Goal: Check status: Check status

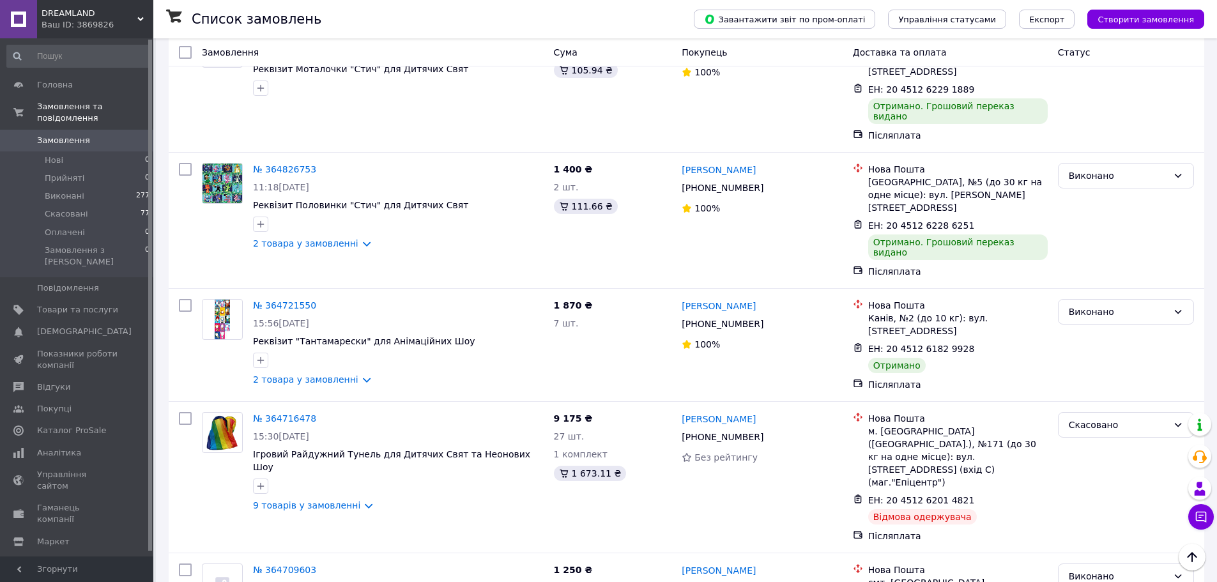
scroll to position [830, 0]
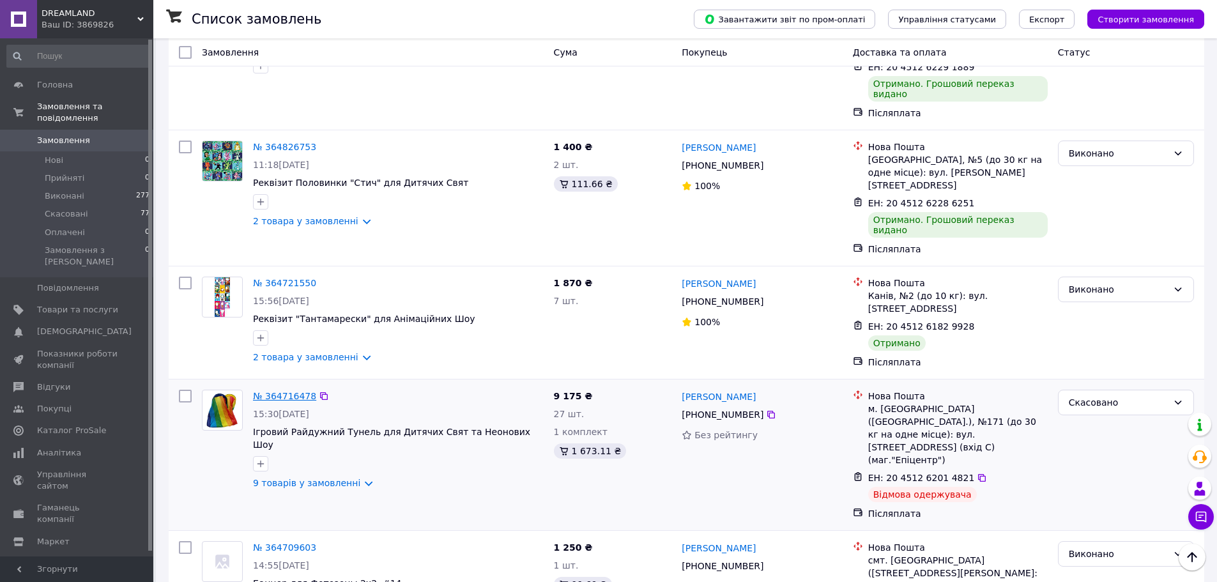
click at [292, 391] on link "№ 364716478" at bounding box center [284, 396] width 63 height 10
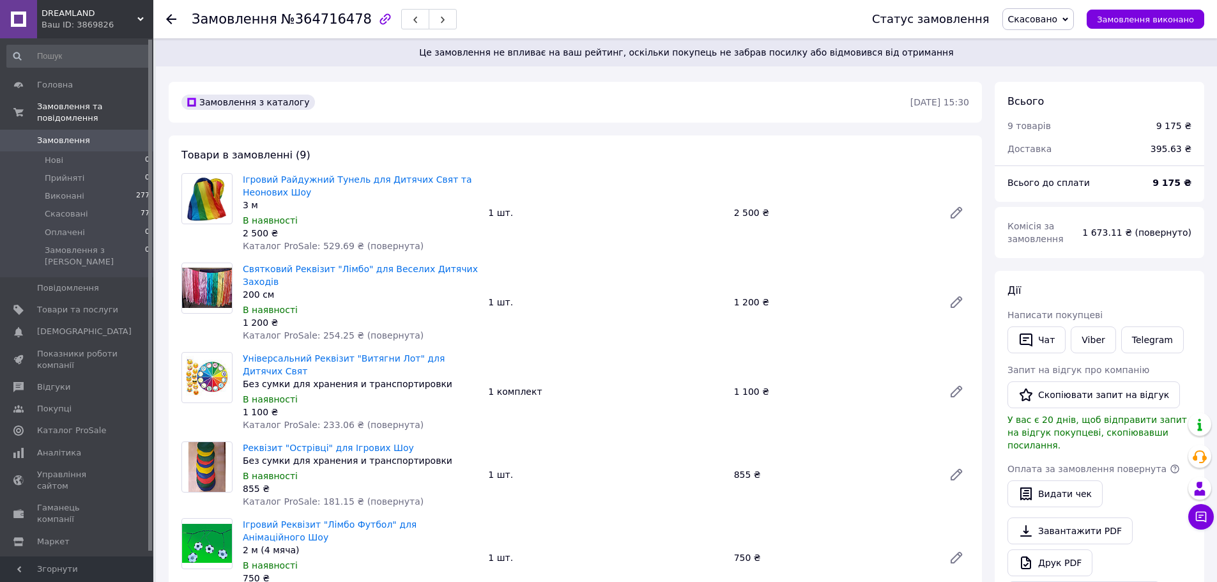
click at [724, 261] on div "Святковий Реквізит "Лімбо" для Веселих Дитячих Заходів 200 см В наявності 1 200…" at bounding box center [606, 302] width 736 height 84
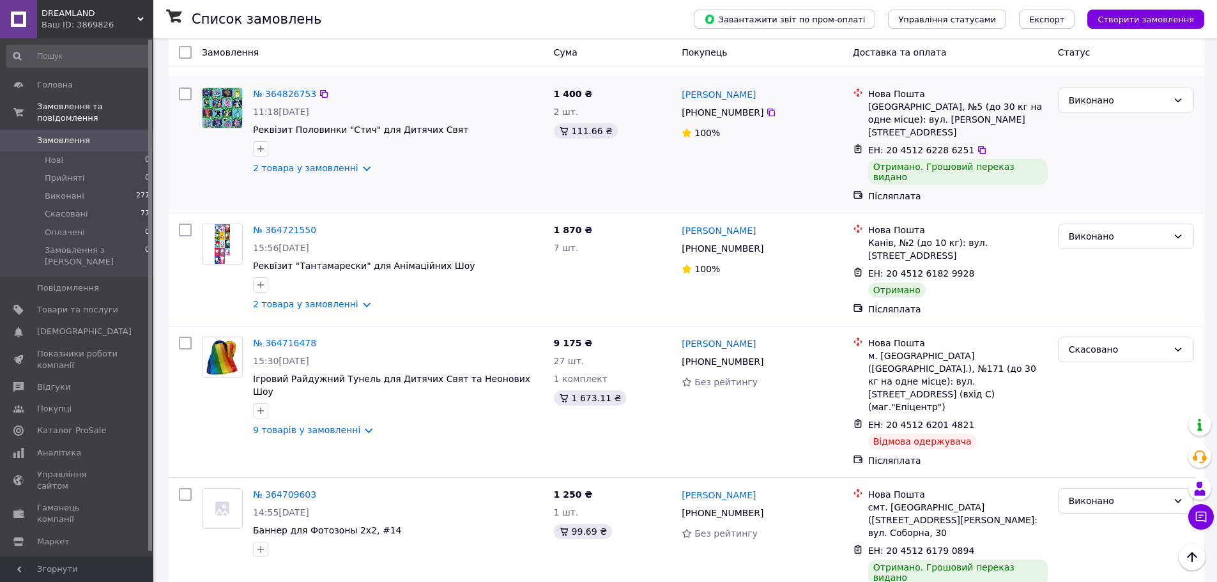
scroll to position [894, 0]
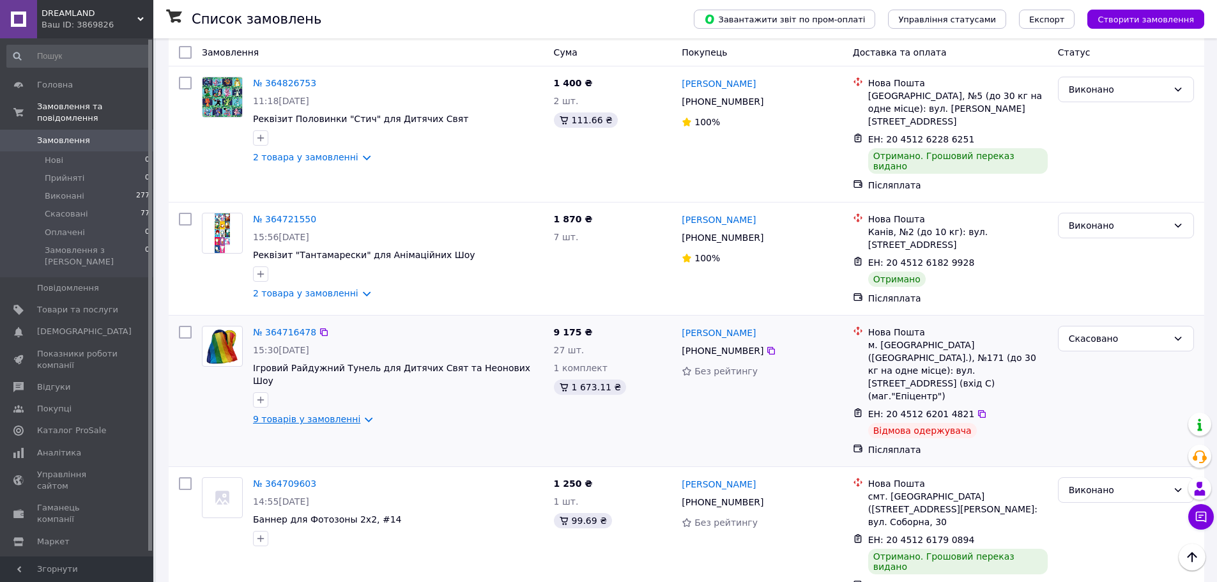
click at [287, 414] on link "9 товарів у замовленні" at bounding box center [306, 419] width 107 height 10
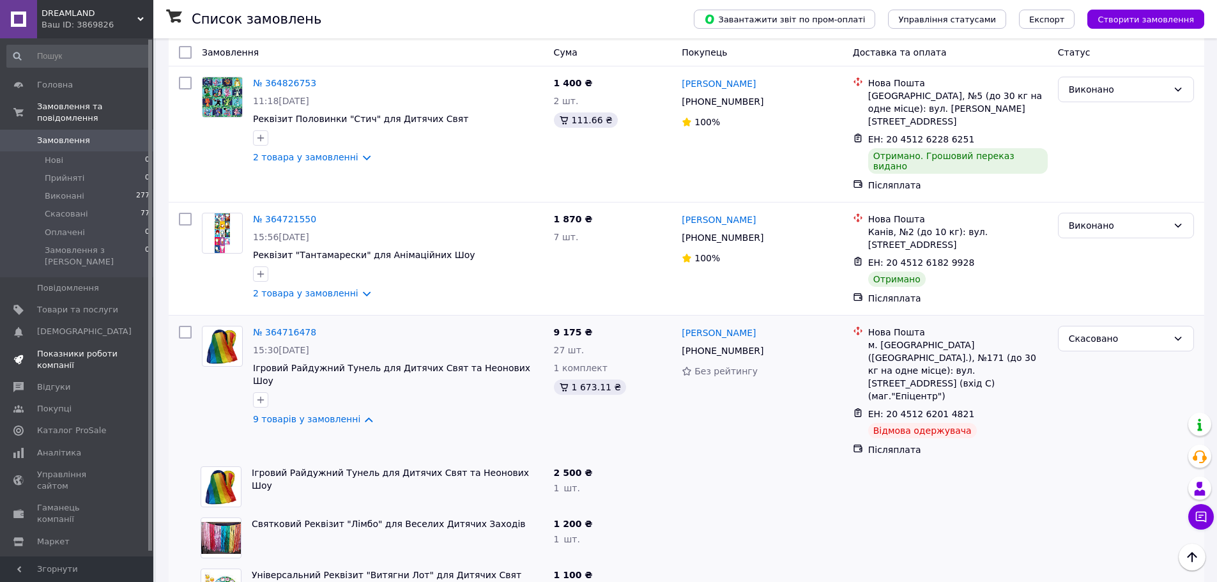
click at [85, 348] on span "Показники роботи компанії" at bounding box center [77, 359] width 81 height 23
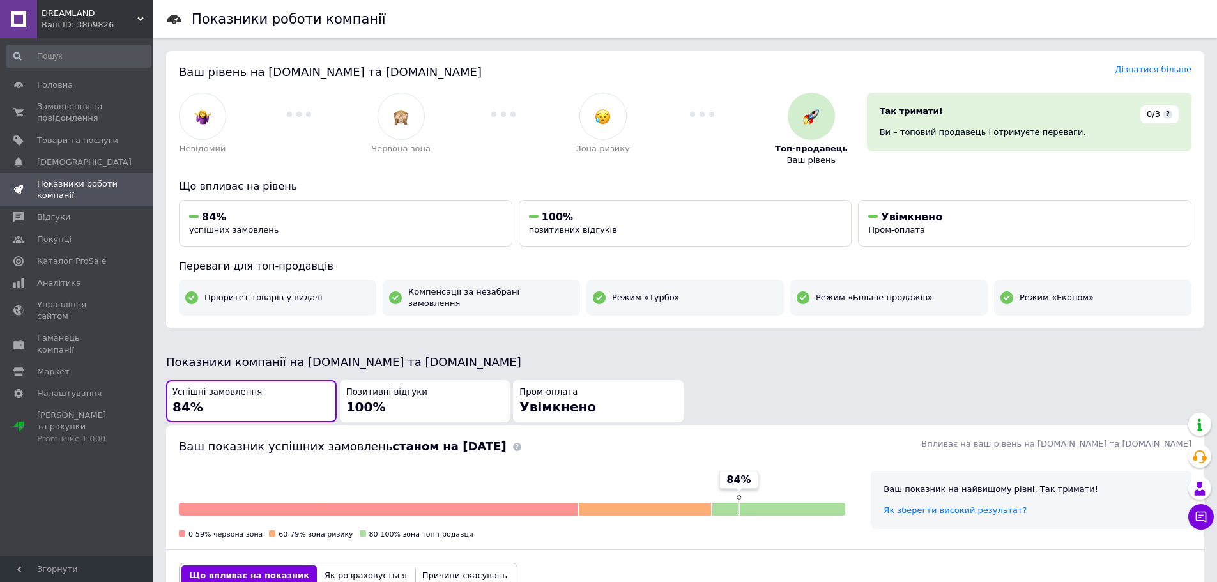
click at [1159, 77] on div "Дізнатися більше" at bounding box center [1152, 72] width 77 height 16
click at [1157, 70] on link "Дізнатися більше" at bounding box center [1152, 70] width 77 height 10
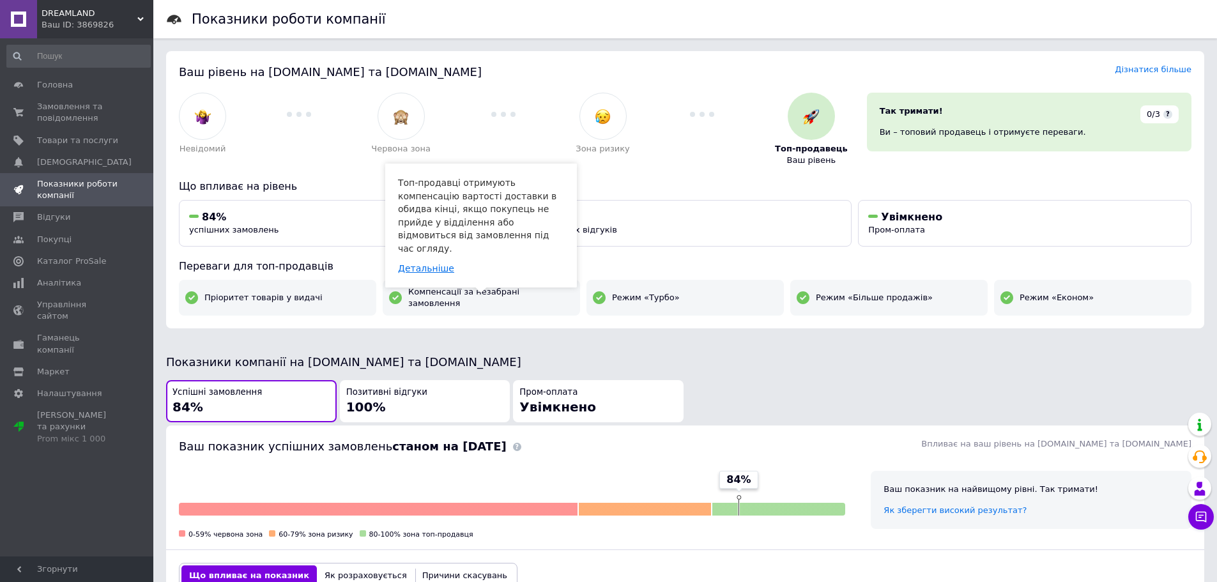
click at [427, 263] on link "Детальніше" at bounding box center [426, 268] width 56 height 10
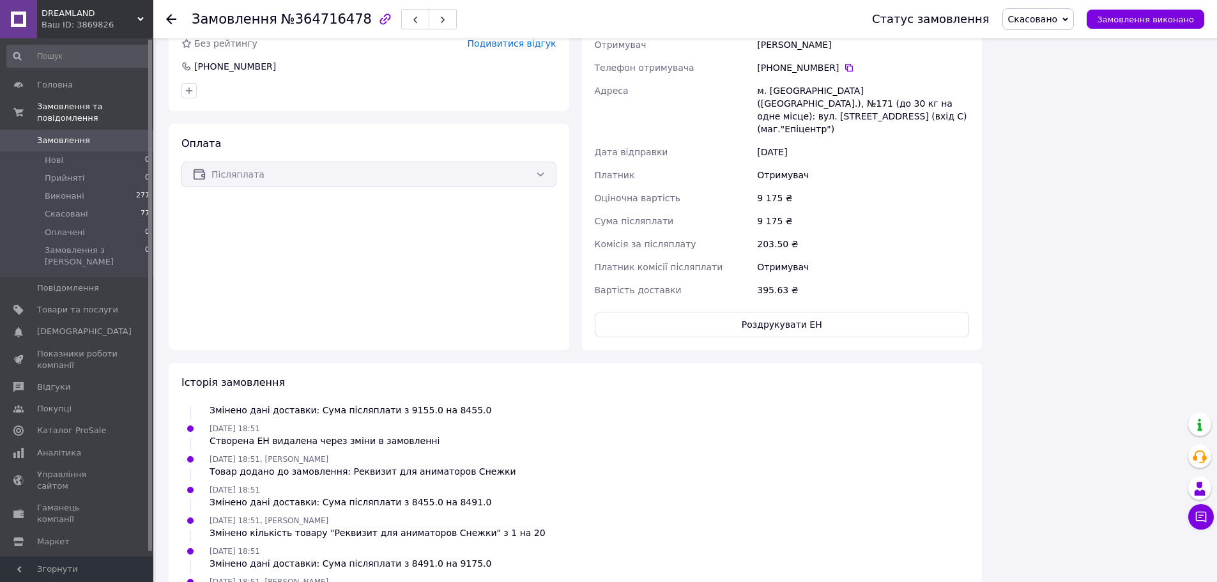
scroll to position [830, 0]
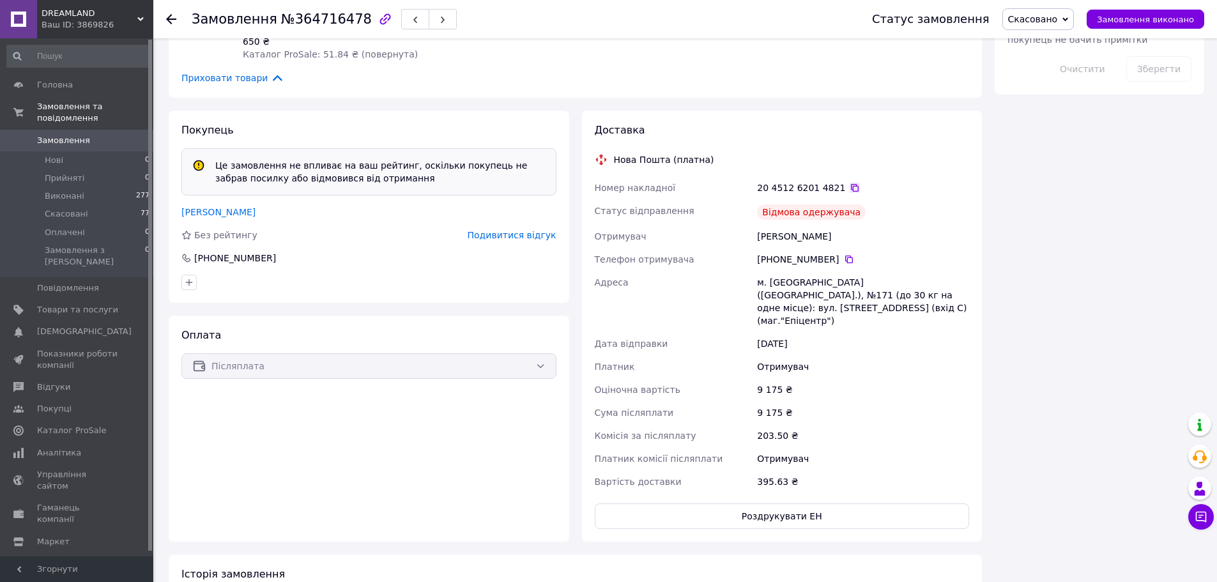
click at [851, 184] on icon at bounding box center [855, 188] width 8 height 8
